Goal: Task Accomplishment & Management: Use online tool/utility

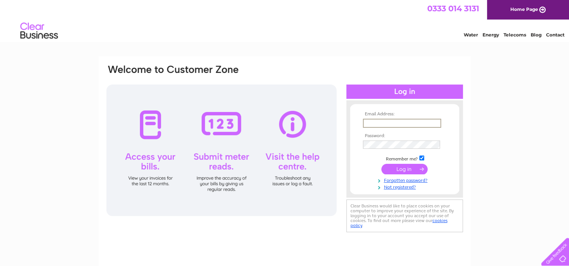
click at [379, 120] on input "text" at bounding box center [402, 123] width 78 height 9
type input "mark@jungletumbleplay.co.uk"
click at [408, 174] on input "submit" at bounding box center [405, 169] width 46 height 11
click at [416, 169] on input "submit" at bounding box center [405, 168] width 46 height 11
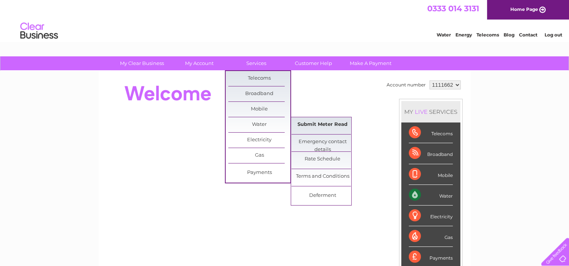
click at [306, 126] on link "Submit Meter Read" at bounding box center [323, 124] width 62 height 15
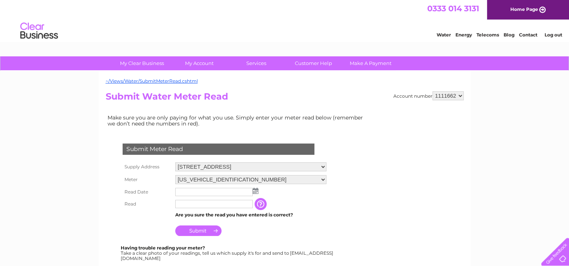
click at [257, 194] on td at bounding box center [251, 192] width 155 height 12
click at [256, 192] on img at bounding box center [256, 191] width 6 height 6
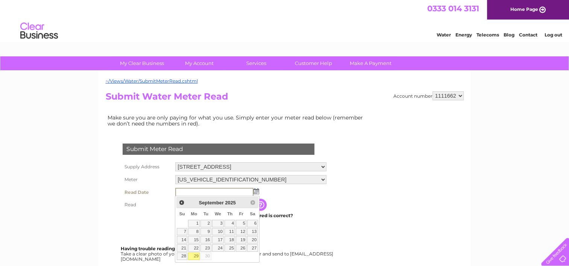
click at [195, 257] on link "29" at bounding box center [194, 257] width 12 height 8
type input "2025/09/29"
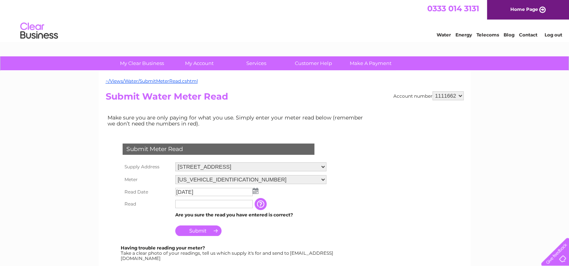
click at [196, 208] on td at bounding box center [214, 204] width 81 height 12
click at [198, 202] on input "text" at bounding box center [214, 204] width 78 height 9
type input "02246"
click at [207, 228] on input "Submit" at bounding box center [198, 232] width 46 height 11
